Goal: Use online tool/utility: Utilize a website feature to perform a specific function

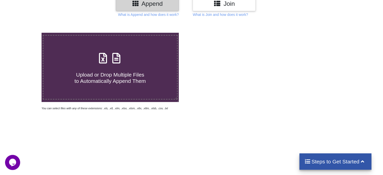
type input "C:\fakepath\Task-report-27-09-2025T10_06.csv"
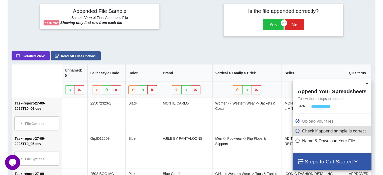
scroll to position [98, 0]
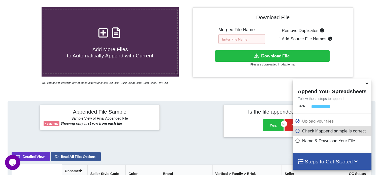
click at [244, 42] on input "text" at bounding box center [242, 39] width 47 height 10
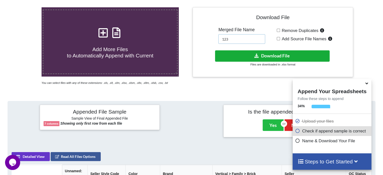
type input "123"
click at [244, 56] on button "Download File" at bounding box center [272, 55] width 115 height 11
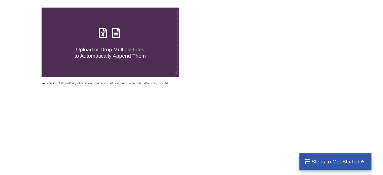
click at [112, 33] on icon at bounding box center [116, 30] width 13 height 11
click at [26, 8] on input "Upload or Drop Multiple Files to Automatically Append Them" at bounding box center [26, 8] width 0 height 0
type input "C:\fakepath\Task-report-27-09-2025T10_20.csv"
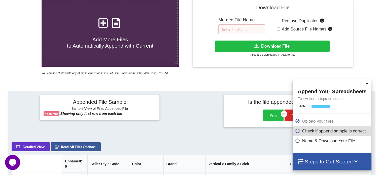
scroll to position [98, 0]
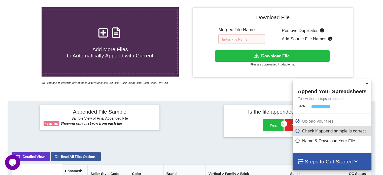
click at [238, 42] on input "text" at bounding box center [242, 39] width 47 height 10
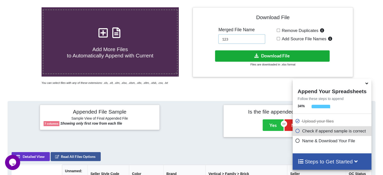
type input "123"
click at [261, 55] on button "Download File" at bounding box center [272, 55] width 115 height 11
